Goal: Information Seeking & Learning: Learn about a topic

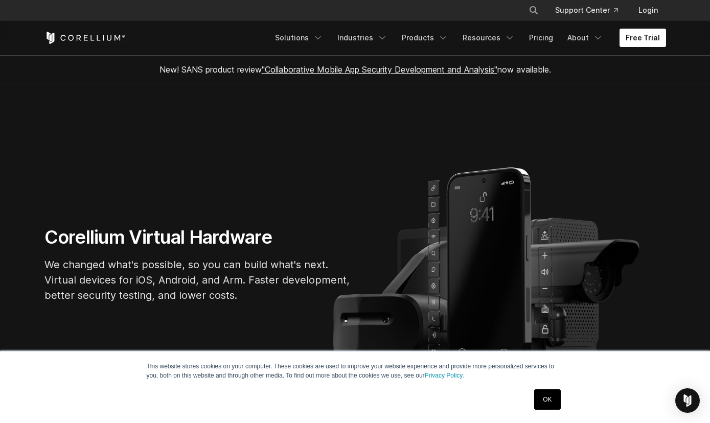
click at [652, 45] on link "Free Trial" at bounding box center [643, 38] width 47 height 18
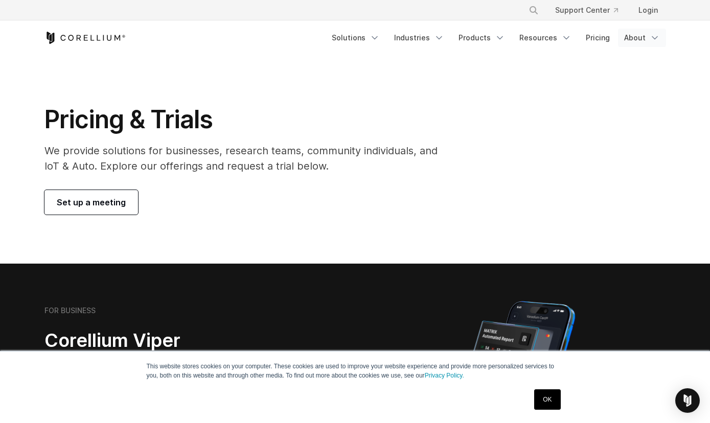
click at [642, 38] on link "About" at bounding box center [642, 38] width 48 height 18
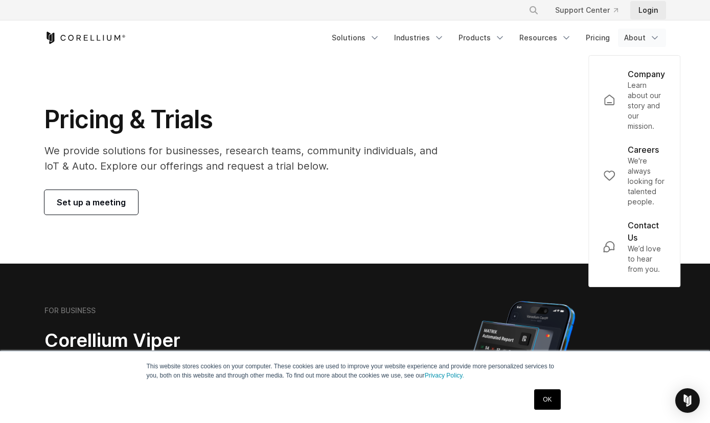
click at [631, 9] on link "Login" at bounding box center [648, 10] width 36 height 18
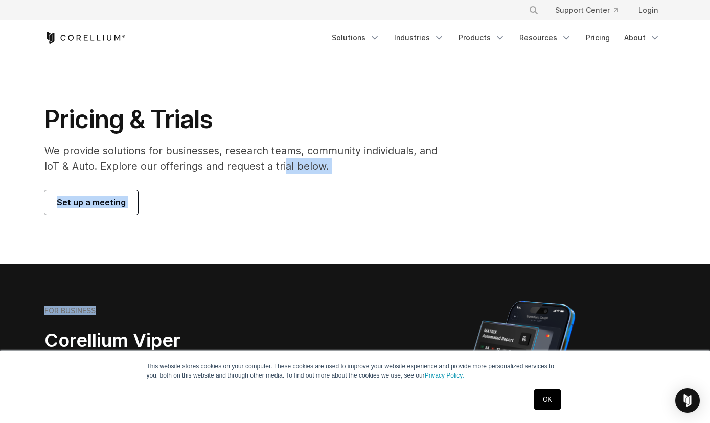
drag, startPoint x: 227, startPoint y: 282, endPoint x: 285, endPoint y: 169, distance: 126.9
click at [285, 264] on section "FOR BUSINESS Corellium Viper Mobile App Security Testing Security pentesting an…" at bounding box center [355, 386] width 710 height 244
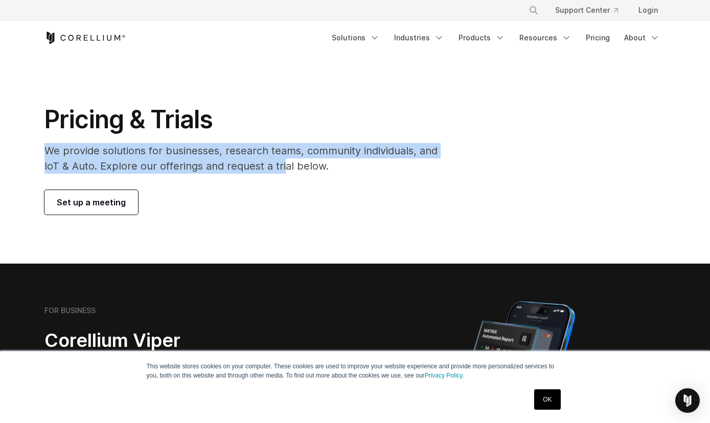
drag, startPoint x: 285, startPoint y: 169, endPoint x: 293, endPoint y: 65, distance: 104.1
click at [289, 82] on section "Pricing & Trials We provide solutions for businesses, research teams, community…" at bounding box center [355, 159] width 710 height 209
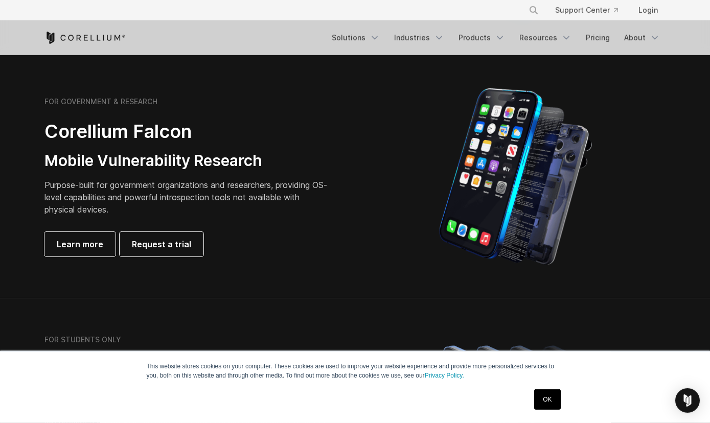
scroll to position [453, 0]
click at [89, 254] on link "Learn more" at bounding box center [79, 245] width 71 height 25
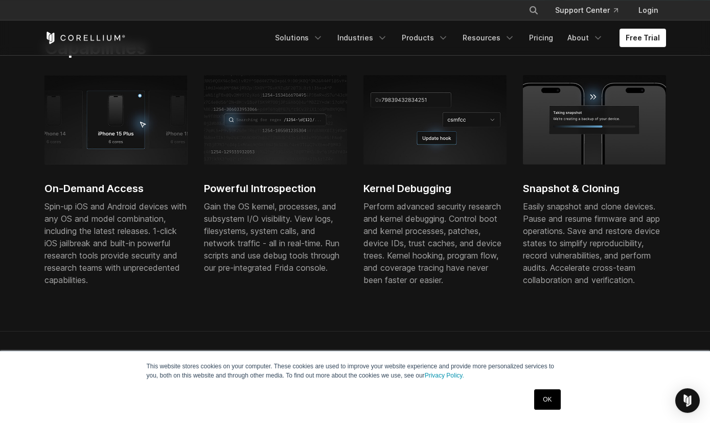
scroll to position [359, 0]
click at [564, 398] on div "This website stores cookies on your computer. These cookies are used to improve…" at bounding box center [355, 388] width 511 height 72
click at [538, 398] on link "OK" at bounding box center [547, 400] width 26 height 20
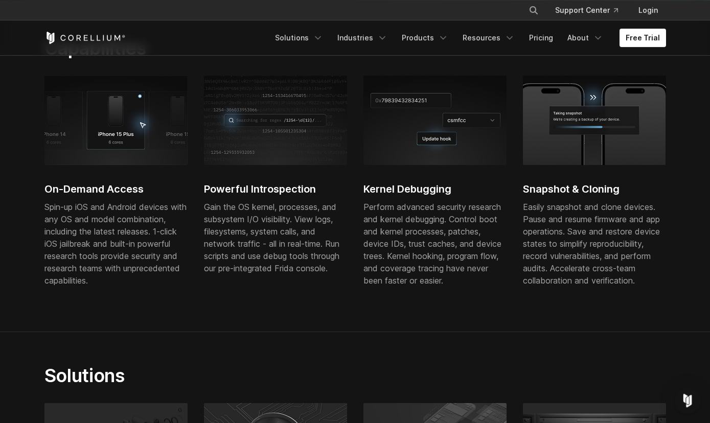
click at [684, 400] on img "Open Intercom Messenger" at bounding box center [687, 400] width 13 height 13
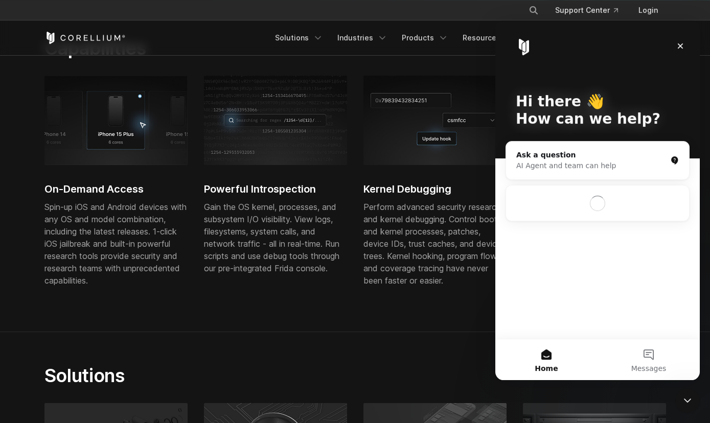
scroll to position [0, 0]
click at [677, 400] on div "Close Intercom Messenger" at bounding box center [686, 399] width 25 height 25
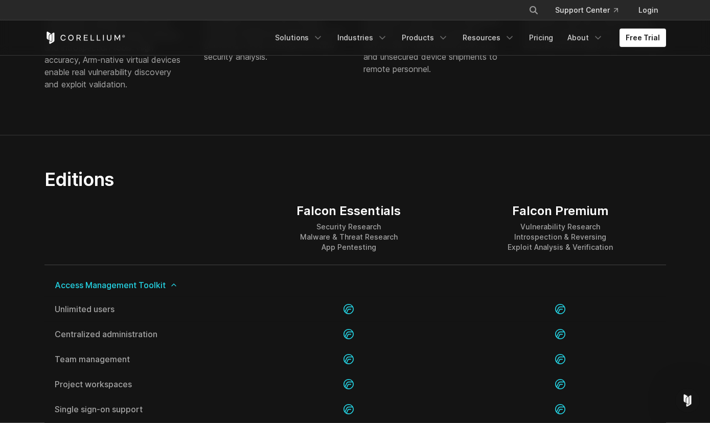
scroll to position [898, 0]
